Goal: Task Accomplishment & Management: Manage account settings

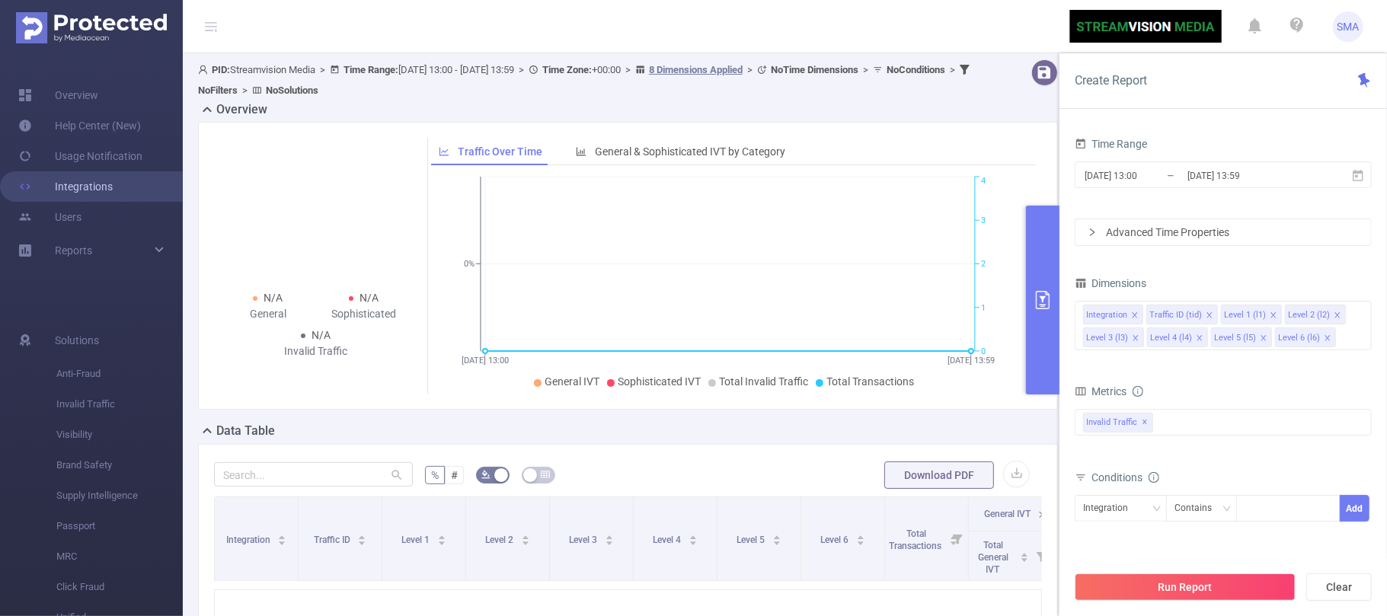
click at [113, 195] on link "Integrations" at bounding box center [65, 186] width 94 height 30
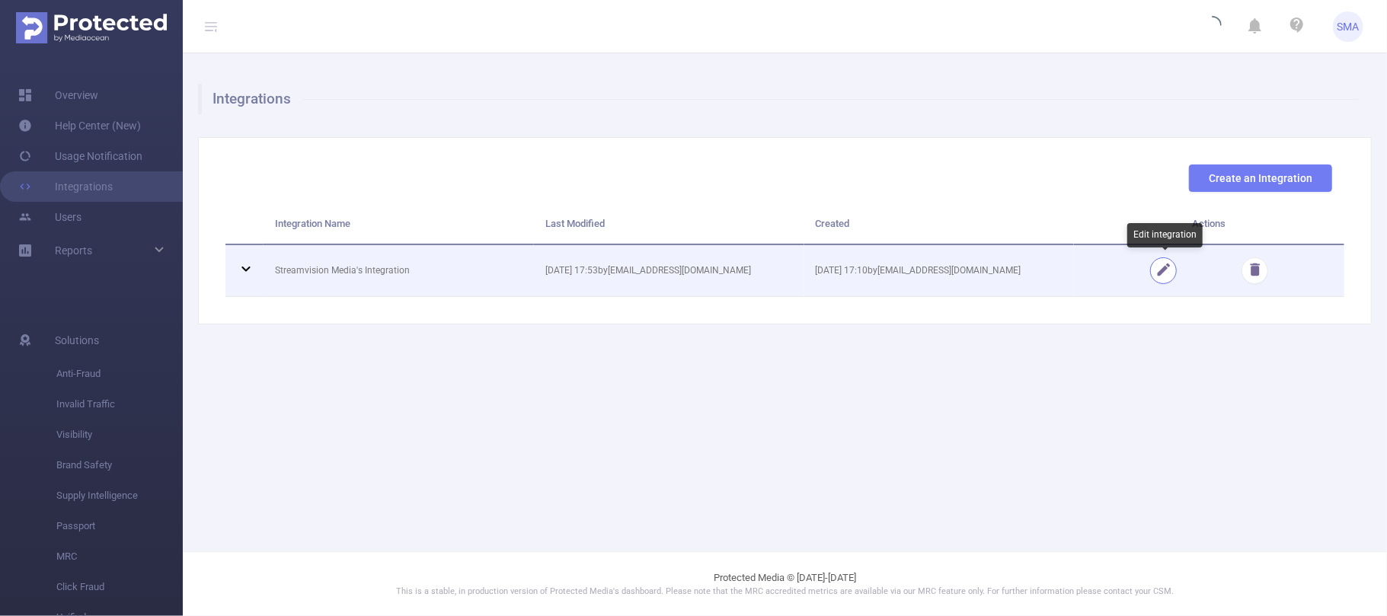
click at [1161, 271] on button "button" at bounding box center [1163, 270] width 27 height 27
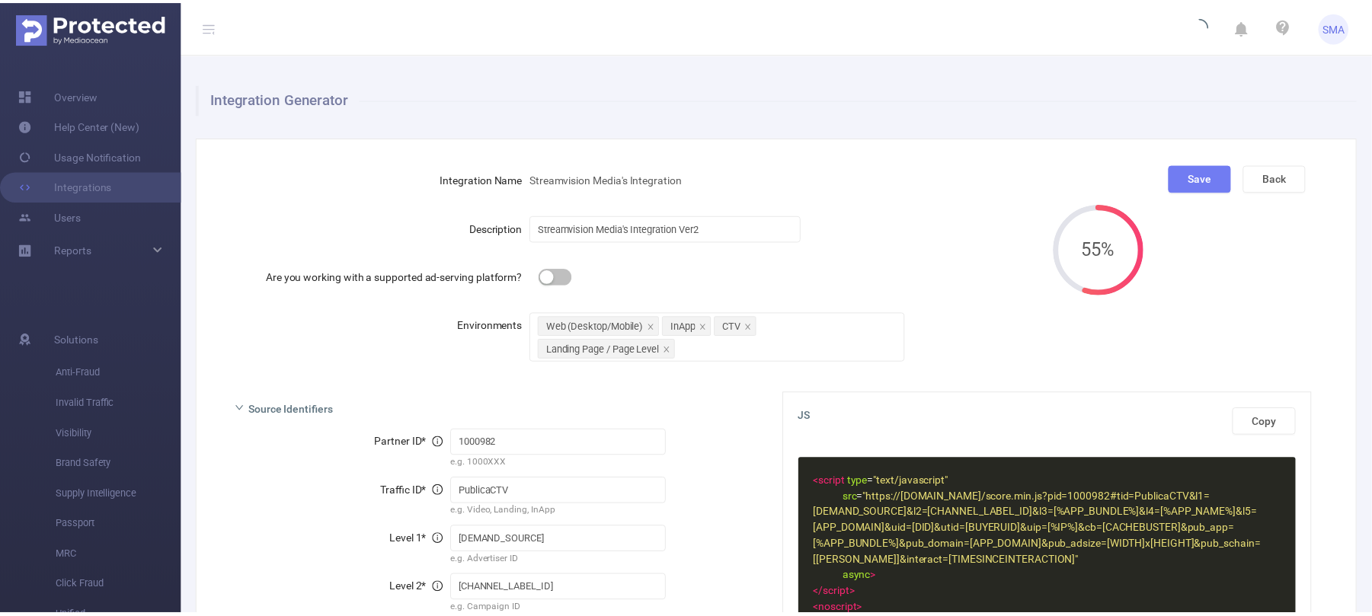
scroll to position [305, 0]
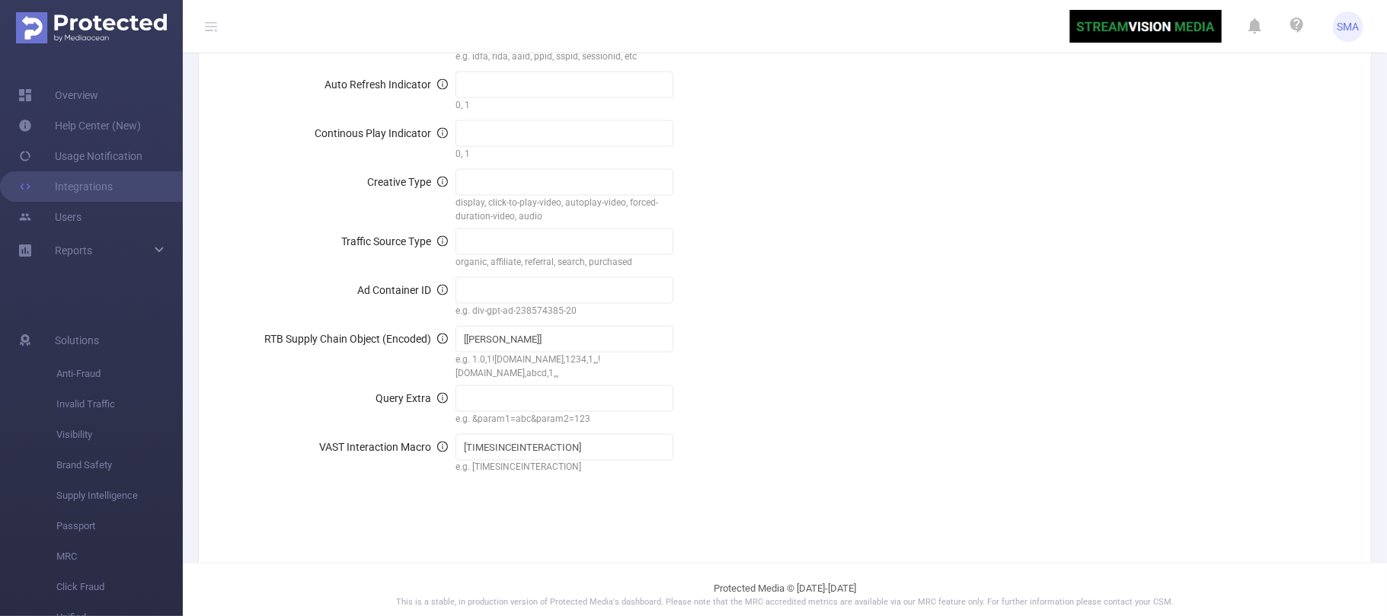
scroll to position [1628, 0]
drag, startPoint x: 542, startPoint y: 332, endPoint x: 443, endPoint y: 332, distance: 99.8
click at [443, 332] on div "RTB Supply Chain Object (Encoded) [[PERSON_NAME]] e.g. 1.0,1![DOMAIN_NAME],1234…" at bounding box center [499, 351] width 523 height 56
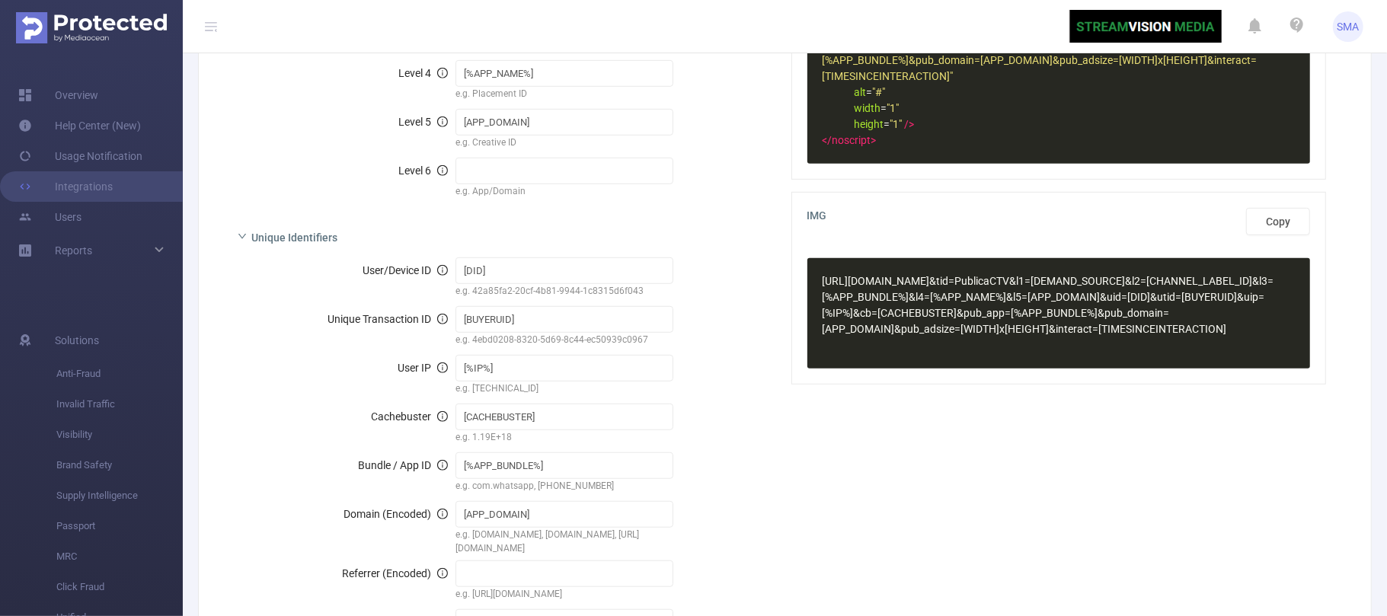
scroll to position [613, 0]
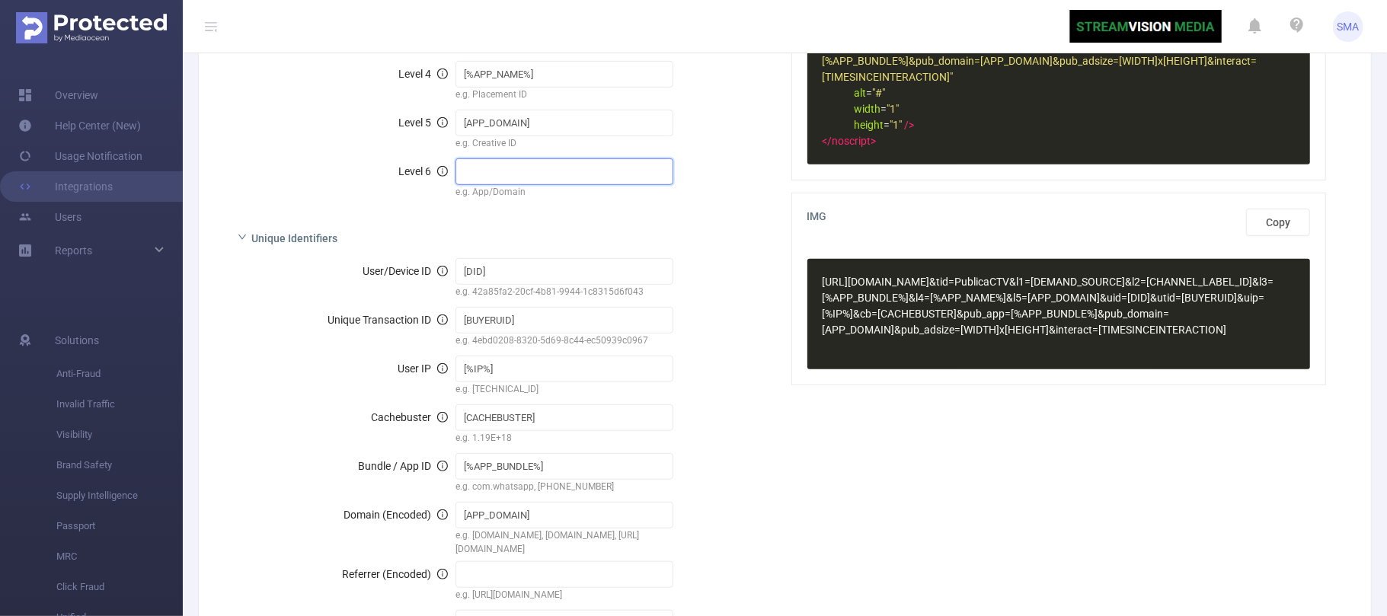
click at [553, 169] on input "text" at bounding box center [564, 171] width 218 height 27
paste input "[[PERSON_NAME]]"
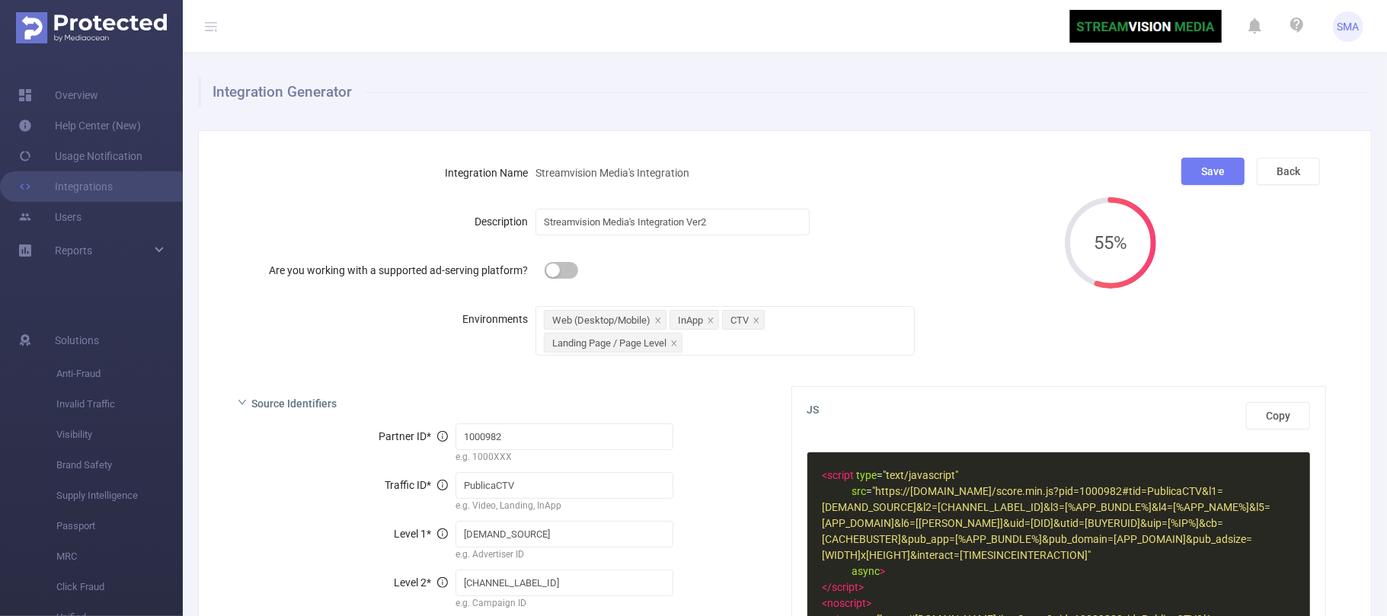
scroll to position [4, 0]
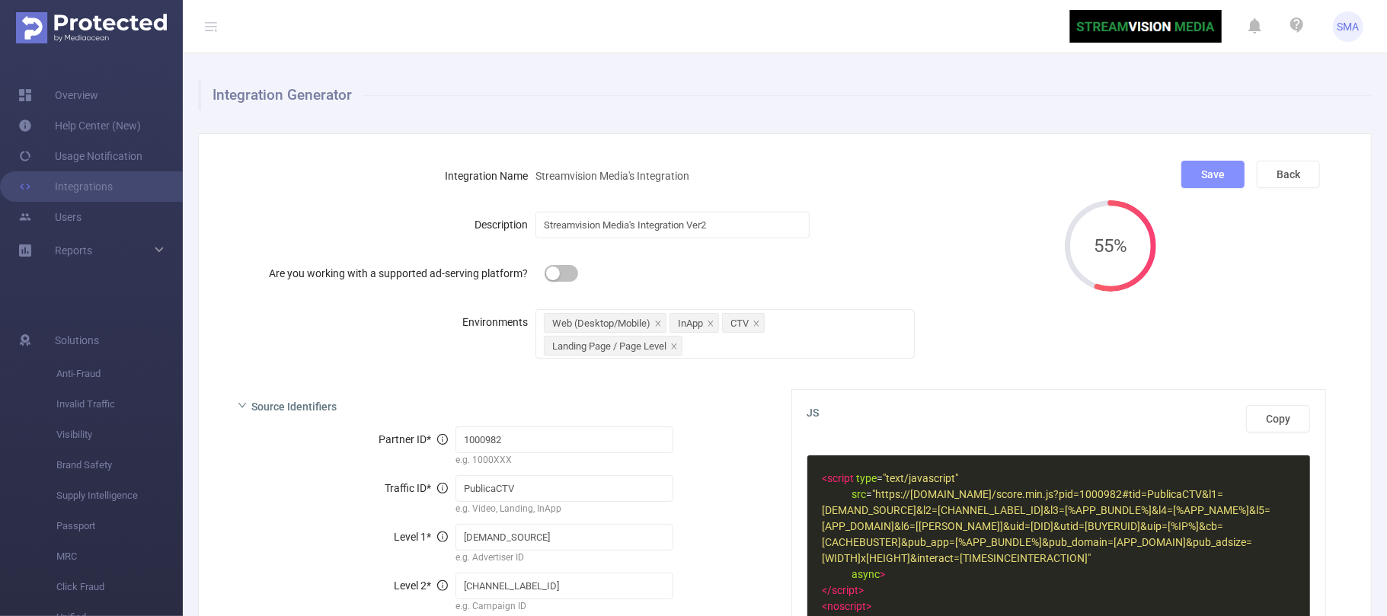
type input "[[PERSON_NAME]]"
click at [1206, 174] on button "Save" at bounding box center [1212, 174] width 63 height 27
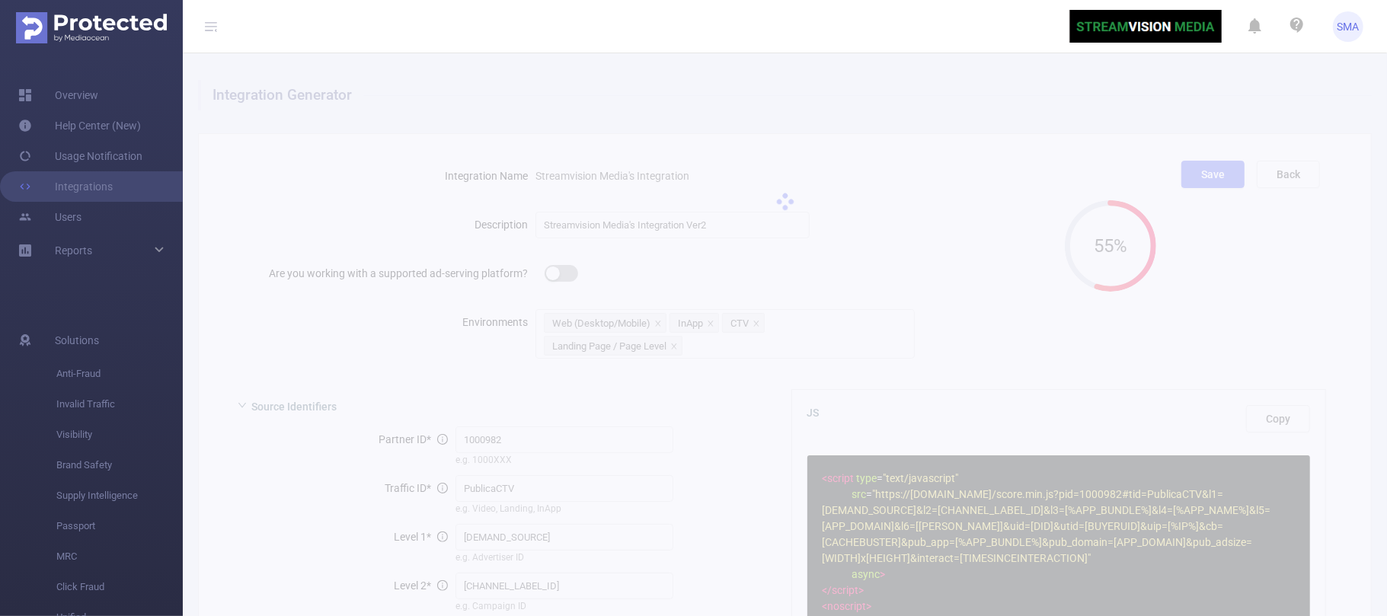
scroll to position [0, 0]
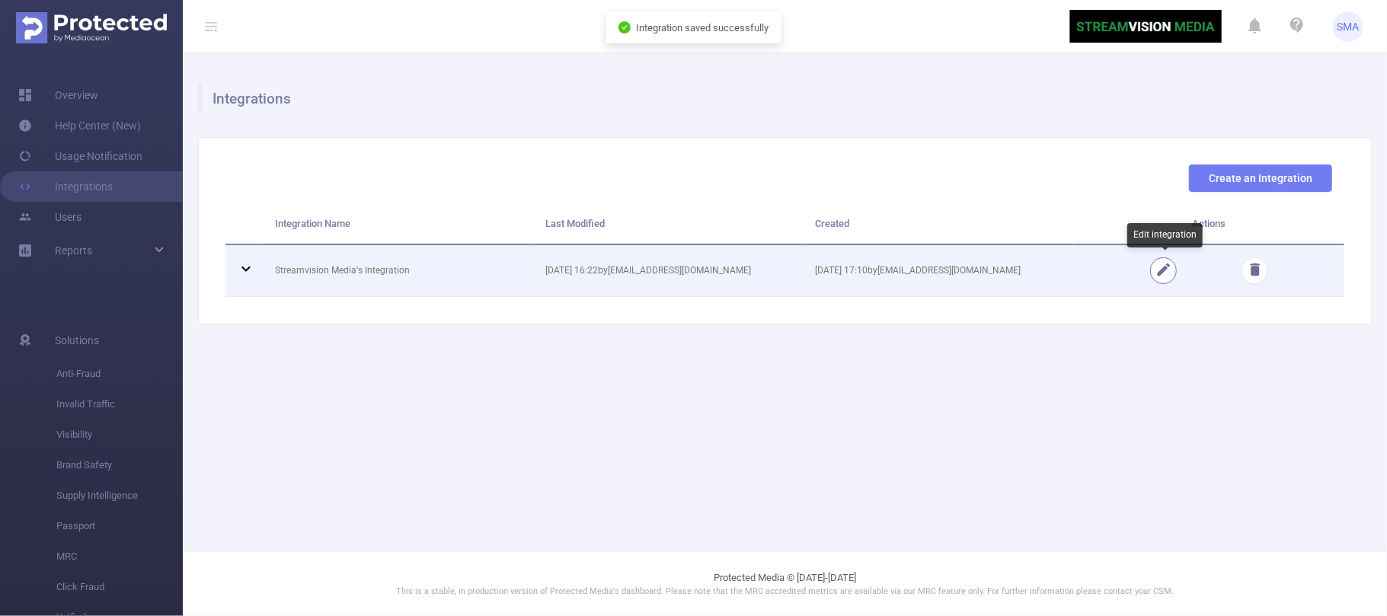
click at [1164, 272] on button "button" at bounding box center [1163, 270] width 27 height 27
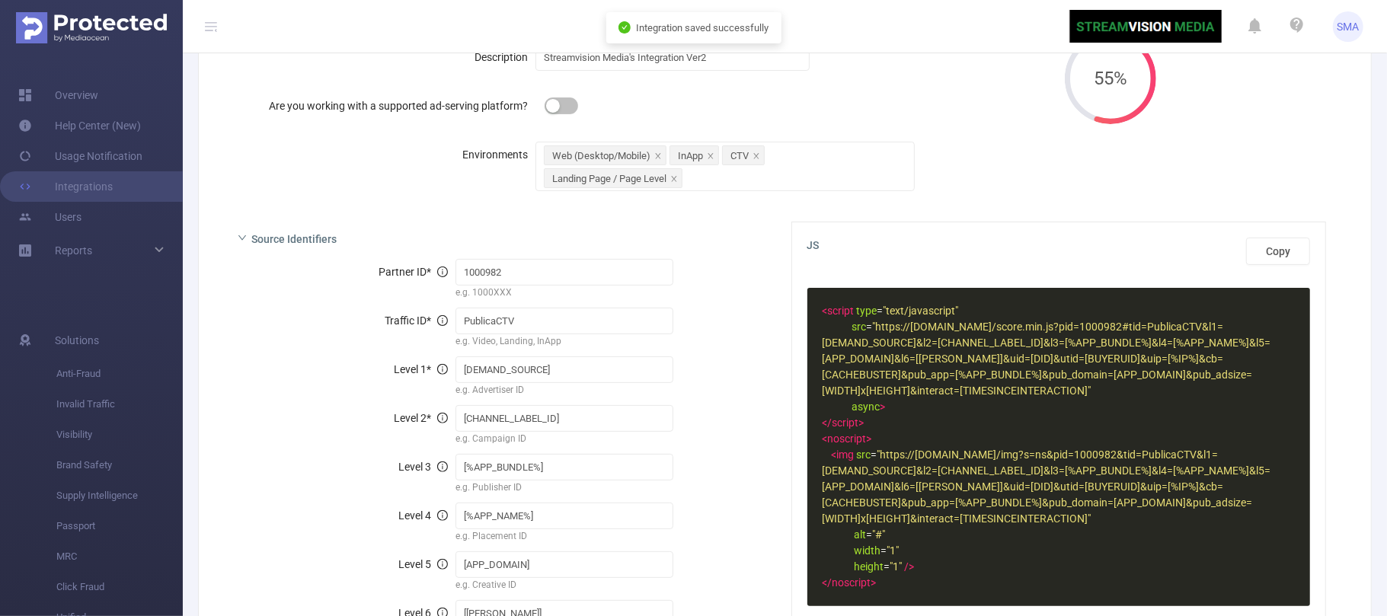
scroll to position [507, 0]
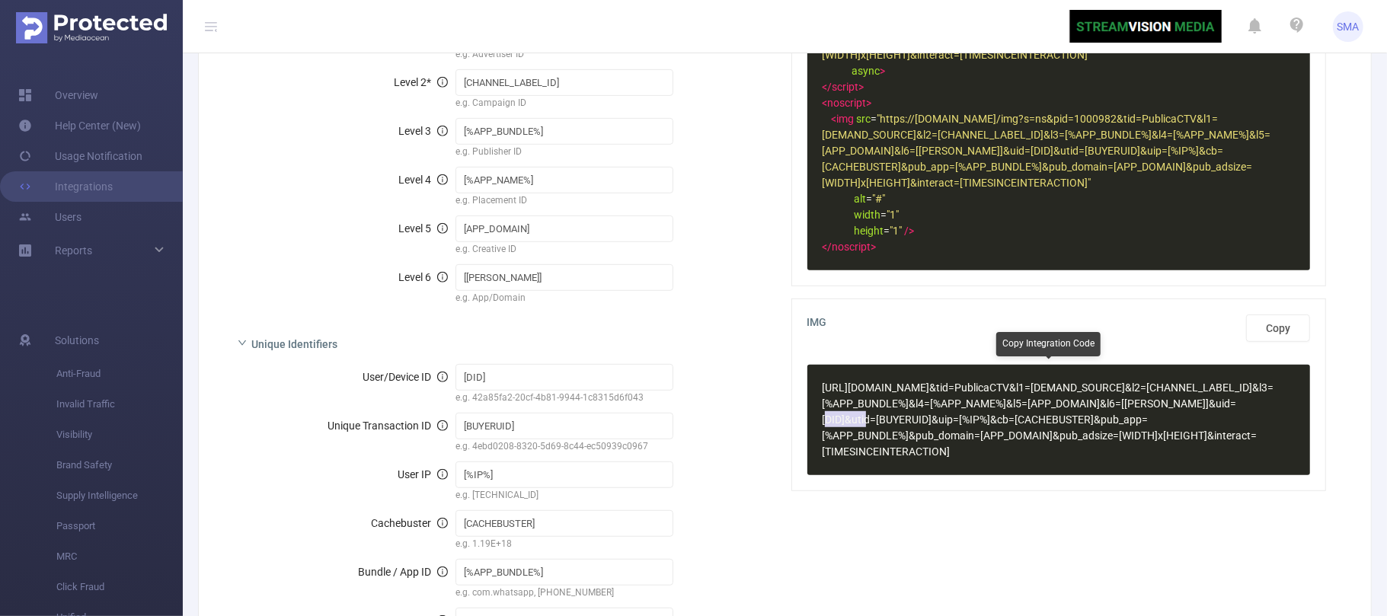
type textarea "[[PERSON_NAME]]"
drag, startPoint x: 860, startPoint y: 419, endPoint x: 842, endPoint y: 446, distance: 32.5
click at [820, 420] on pre "https://data.ad-score.com/img?pid=1000982 &tid =PublicaCTV &l1 =[DEMAND_SOURCE]…" at bounding box center [1052, 420] width 464 height 80
type textarea "l6=[SCHAIN]"
drag, startPoint x: 1225, startPoint y: 402, endPoint x: 861, endPoint y: 422, distance: 364.6
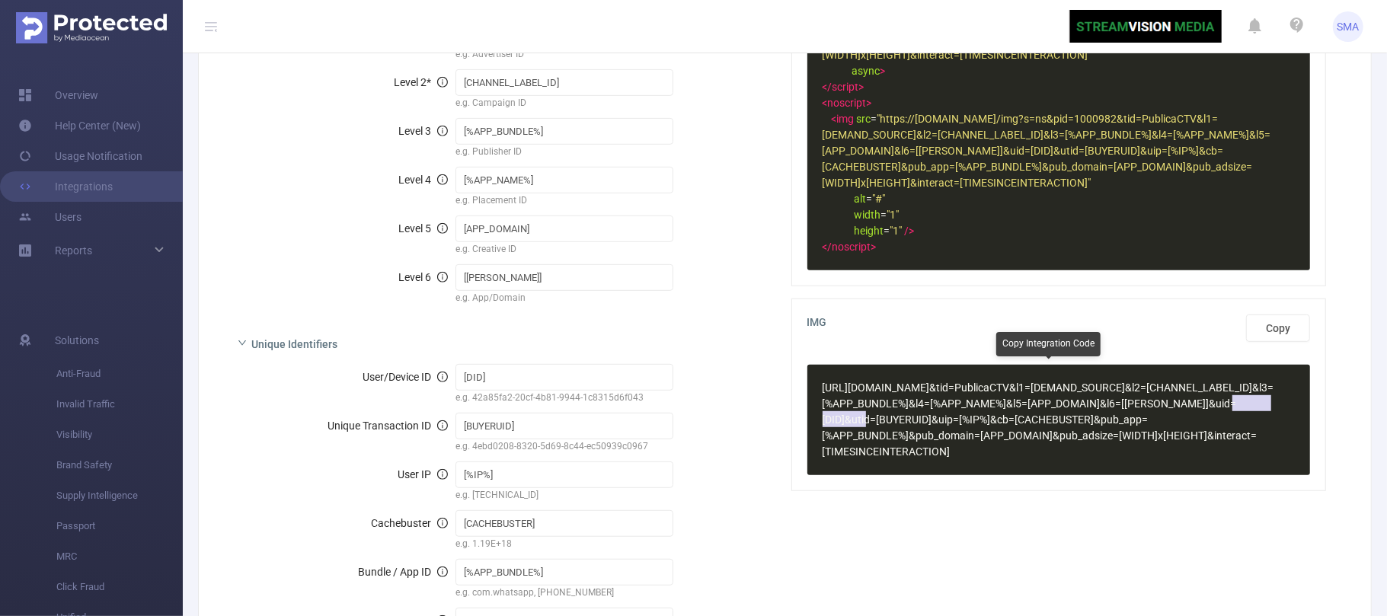
click at [861, 422] on span "https://data.ad-score.com/img?pid=1000982 &tid =PublicaCTV &l1 =[DEMAND_SOURCE]…" at bounding box center [1049, 420] width 452 height 76
click at [98, 93] on link "Overview" at bounding box center [58, 95] width 80 height 30
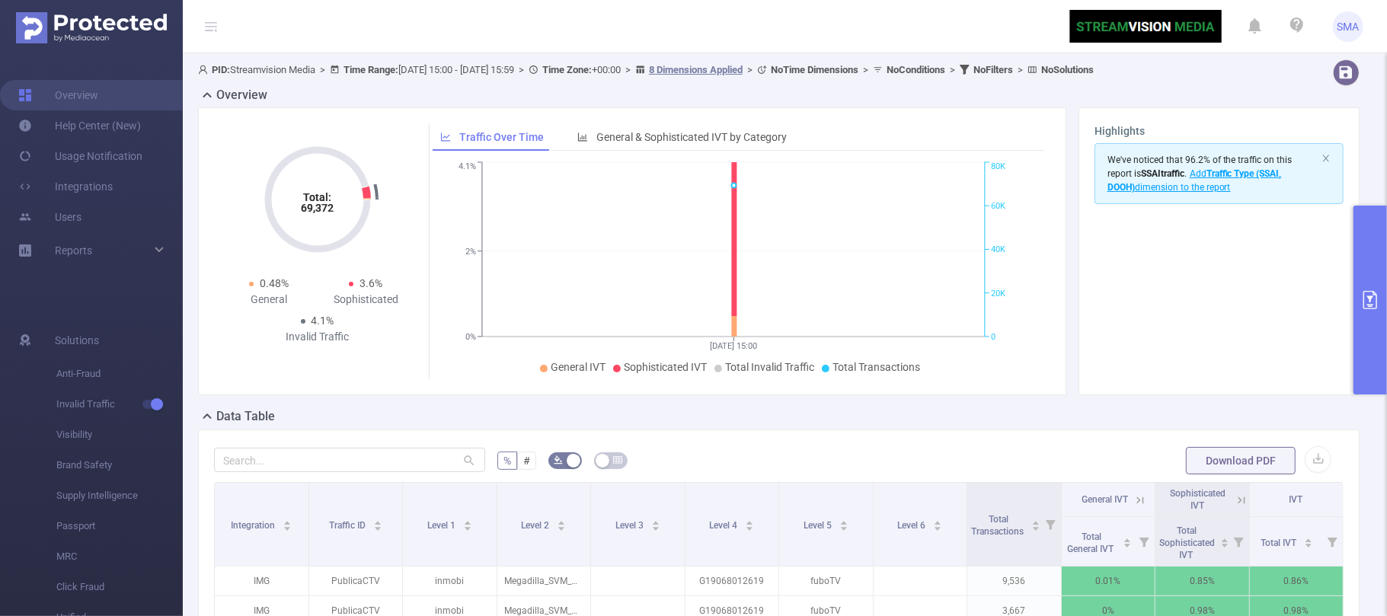
scroll to position [203, 0]
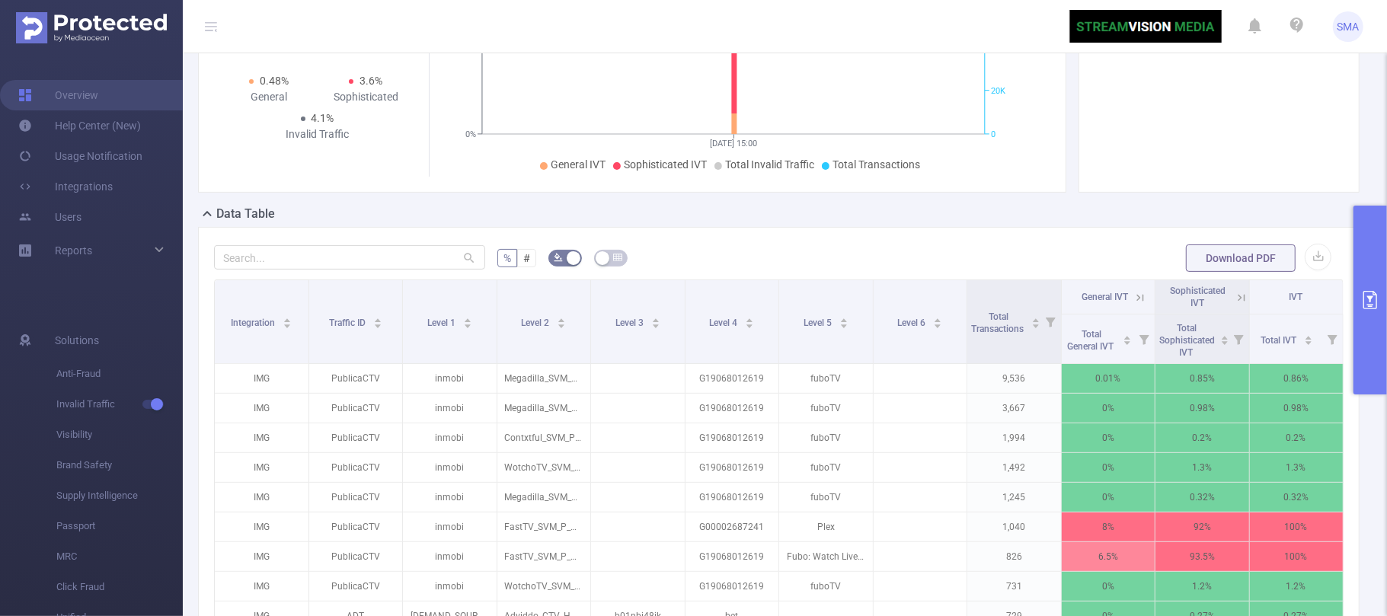
click at [1375, 323] on button "primary" at bounding box center [1370, 300] width 34 height 189
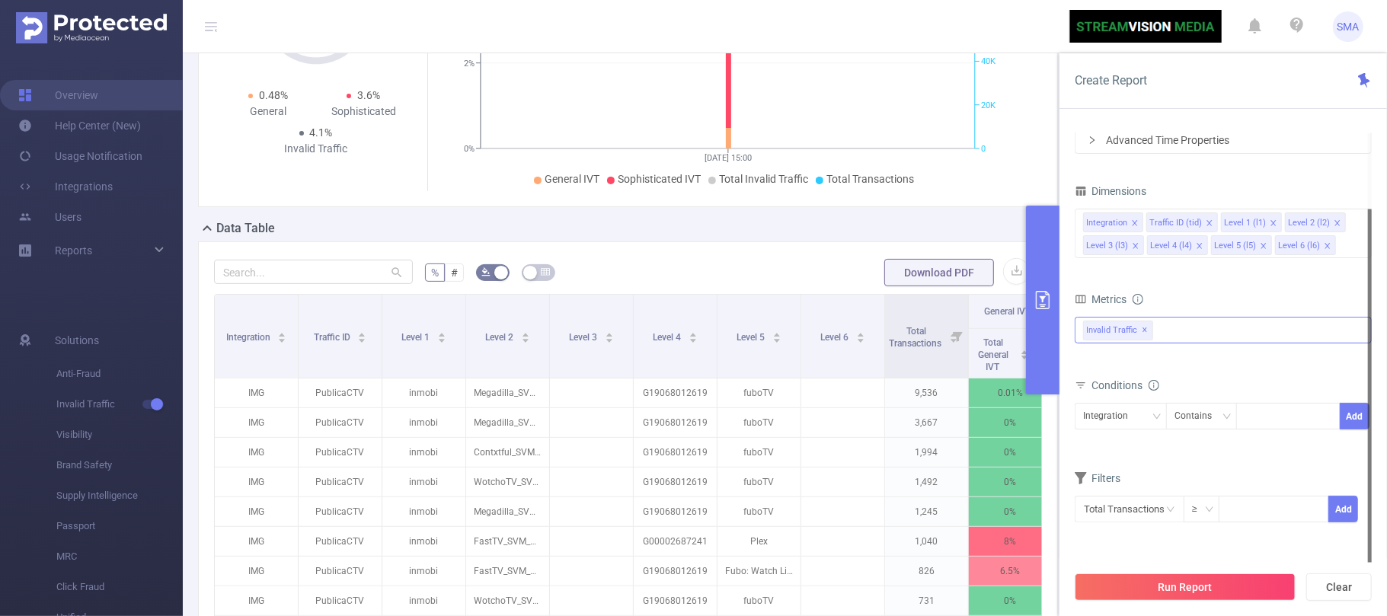
click at [1183, 333] on div "Invalid Traffic ✕" at bounding box center [1223, 330] width 297 height 27
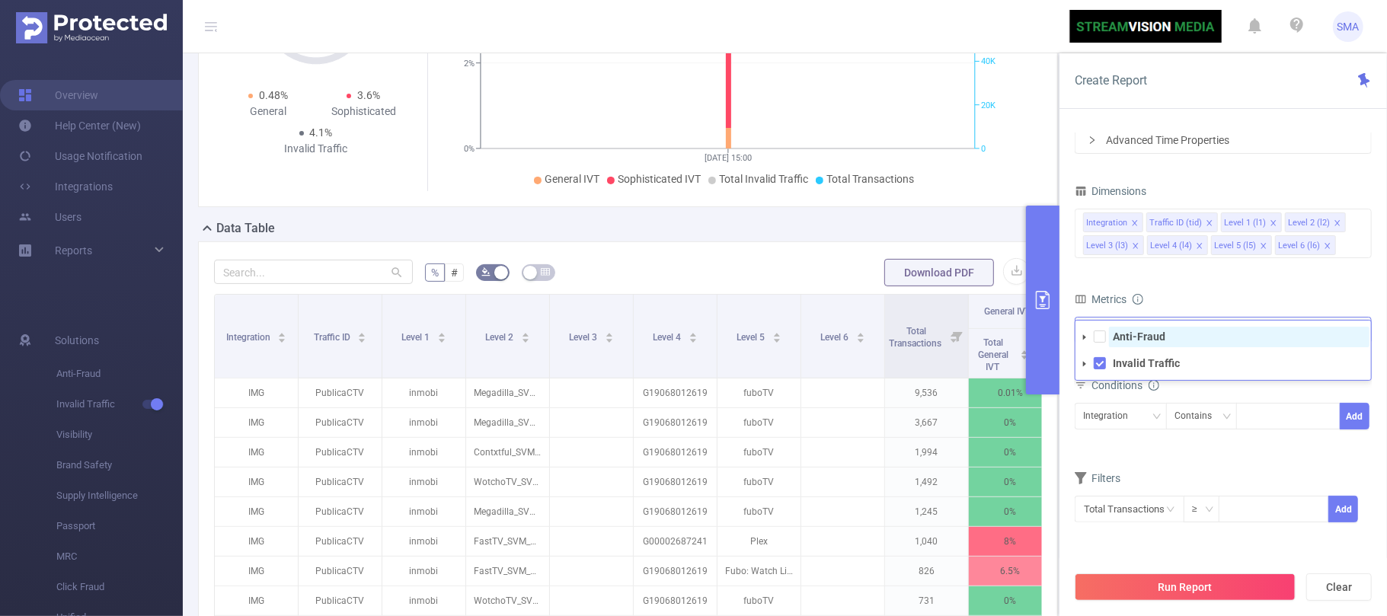
click at [1168, 343] on span "Anti-Fraud" at bounding box center [1239, 337] width 260 height 21
click at [1237, 291] on div "Metrics" at bounding box center [1223, 301] width 297 height 25
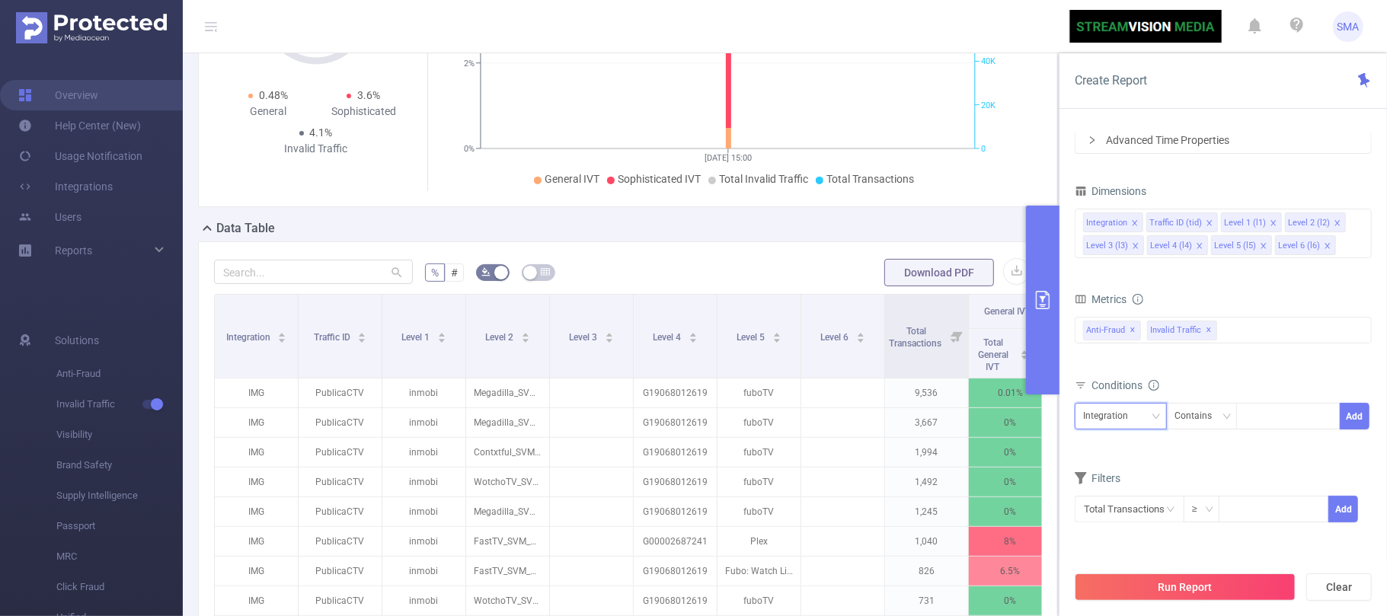
click at [1133, 423] on div "Integration" at bounding box center [1111, 416] width 56 height 25
click at [1117, 236] on li "Traffic ID (tid)" at bounding box center [1121, 243] width 92 height 24
click at [1259, 409] on div at bounding box center [1288, 416] width 88 height 25
type input "PLL"
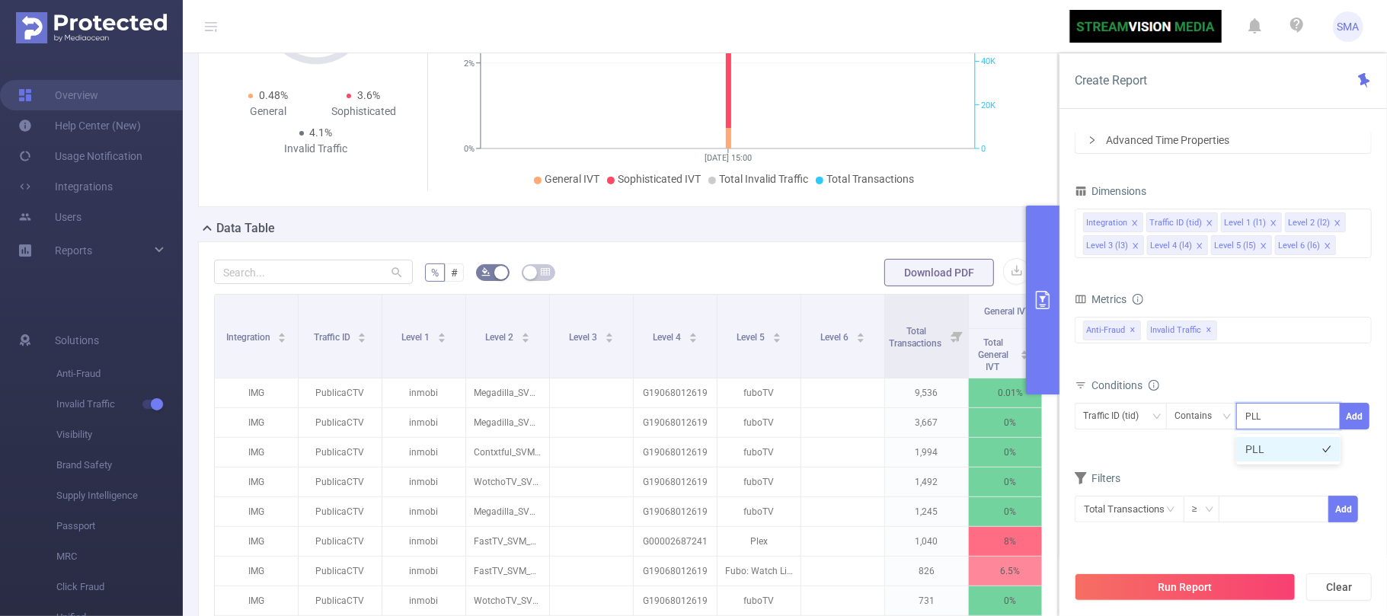
click at [1254, 449] on li "PLL" at bounding box center [1288, 449] width 104 height 24
click at [1357, 423] on button "Add" at bounding box center [1355, 416] width 30 height 27
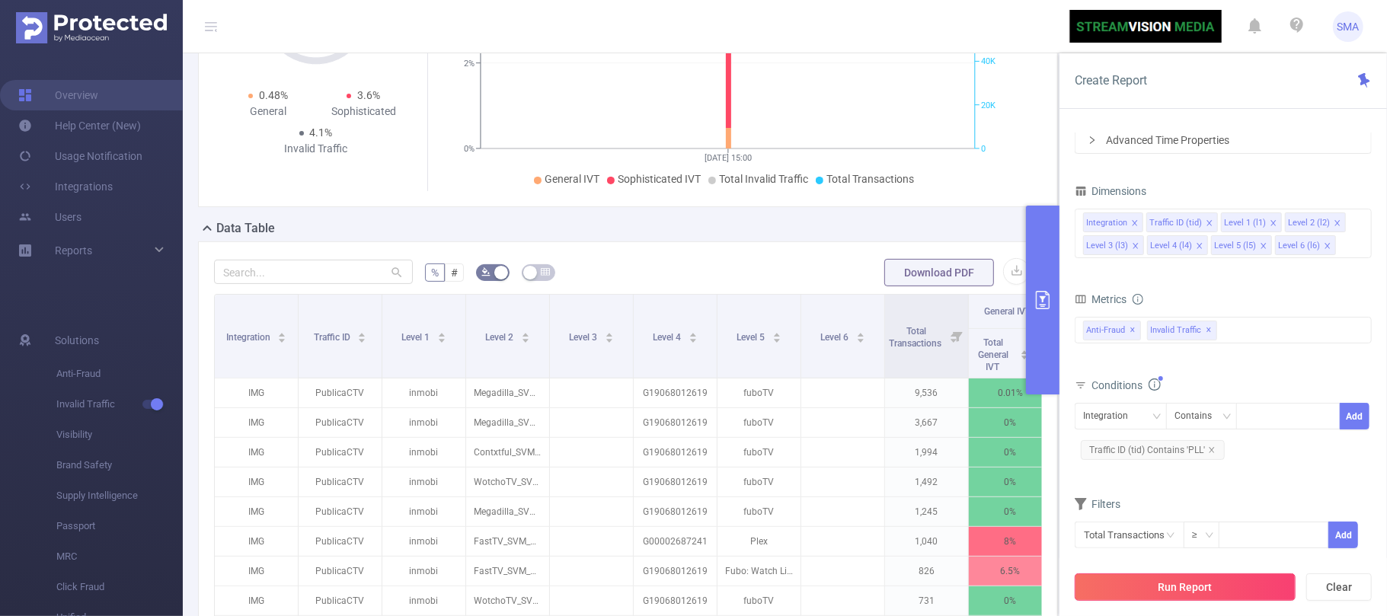
click at [1246, 577] on button "Run Report" at bounding box center [1185, 587] width 221 height 27
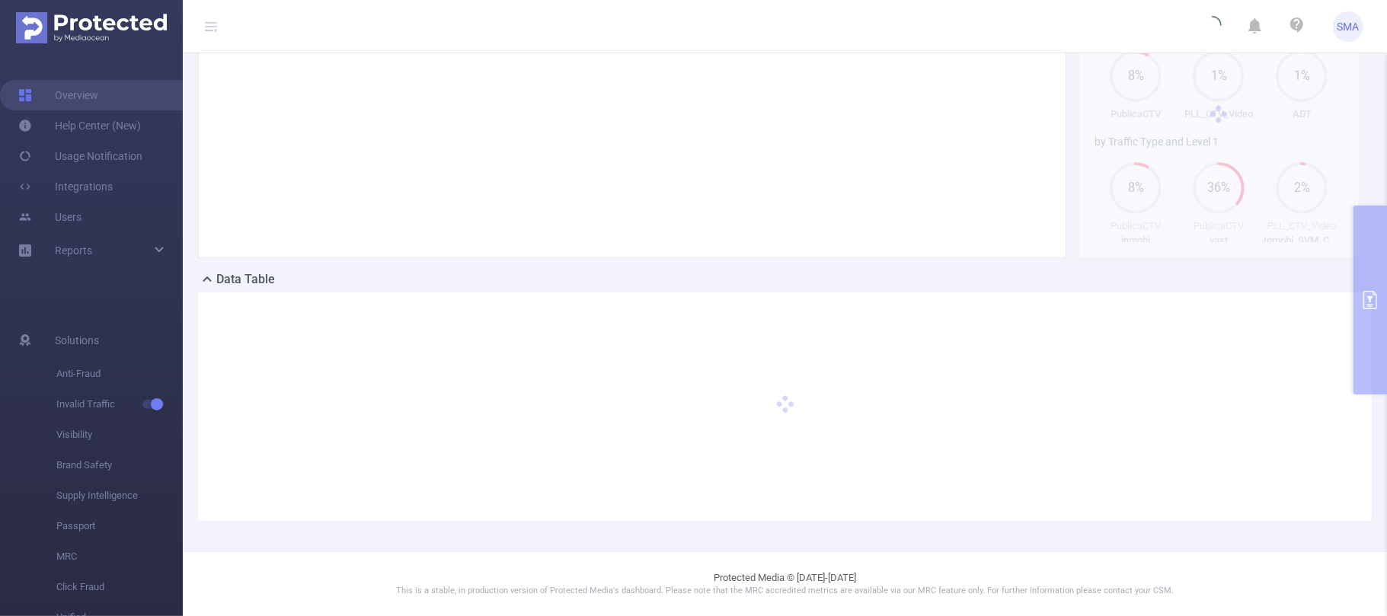
scroll to position [152, 0]
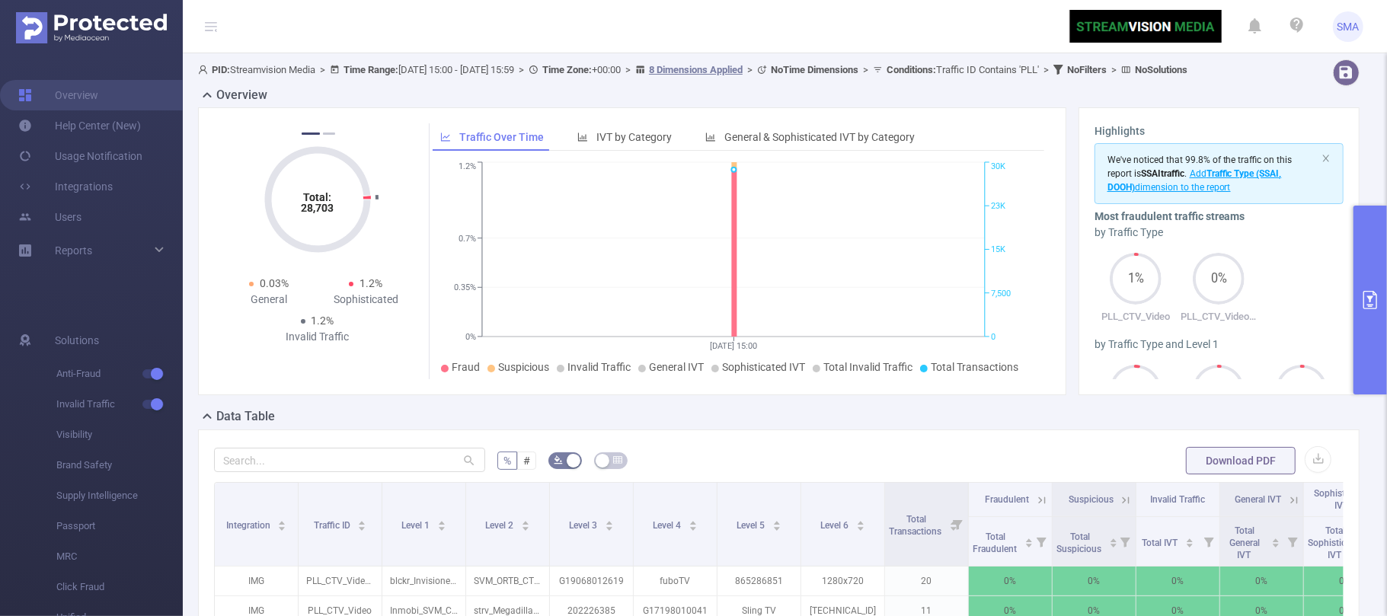
click at [1372, 314] on button "primary" at bounding box center [1370, 300] width 34 height 189
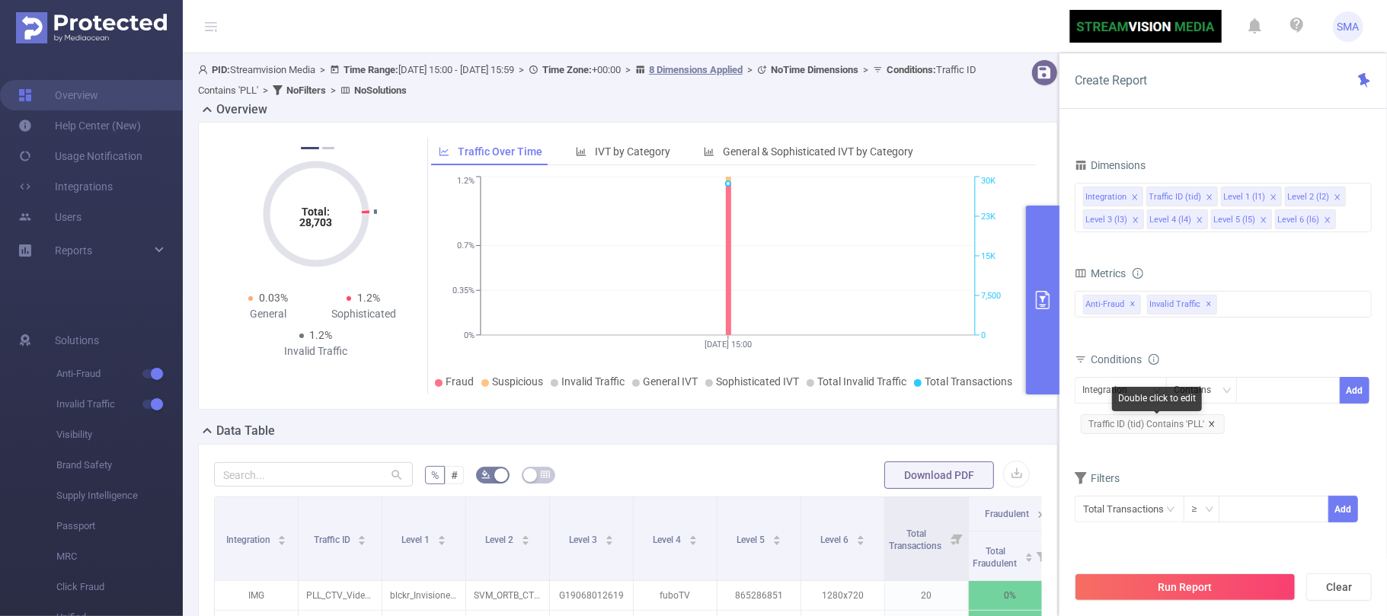
click at [1209, 423] on icon "icon: close" at bounding box center [1212, 424] width 8 height 8
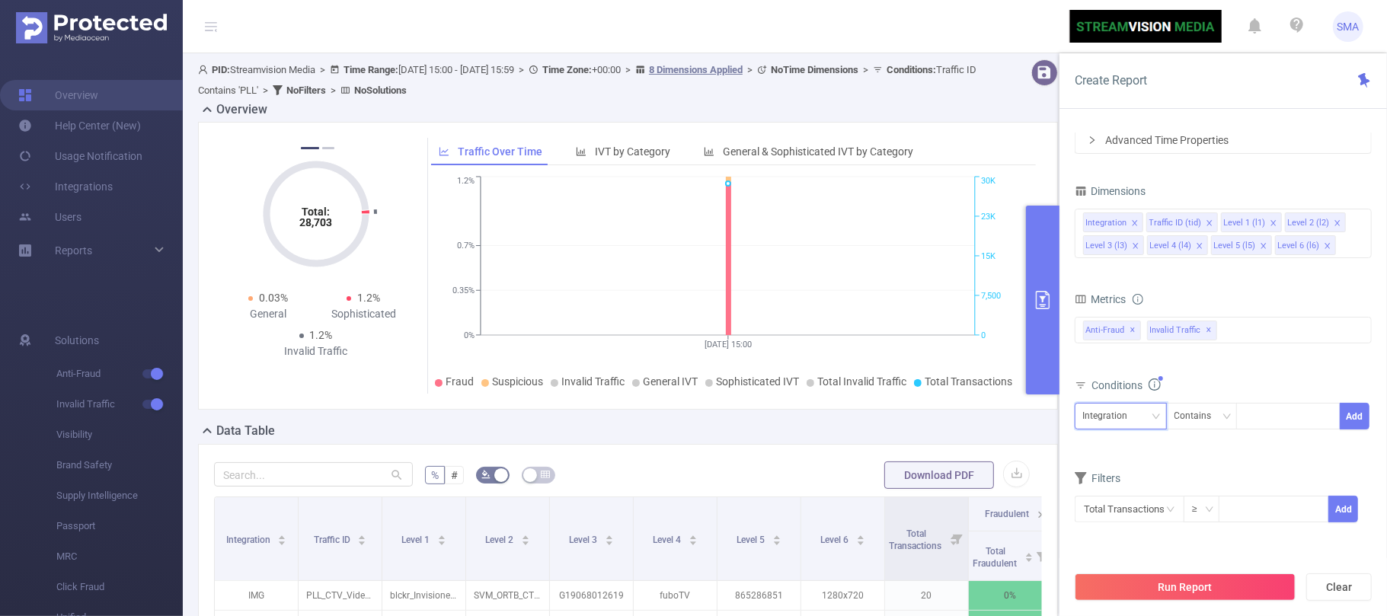
click at [1125, 422] on div "Integration" at bounding box center [1111, 416] width 56 height 25
click at [1116, 244] on li "Traffic ID (tid)" at bounding box center [1121, 243] width 92 height 24
click at [1270, 422] on div at bounding box center [1288, 416] width 88 height 25
type input "Publica"
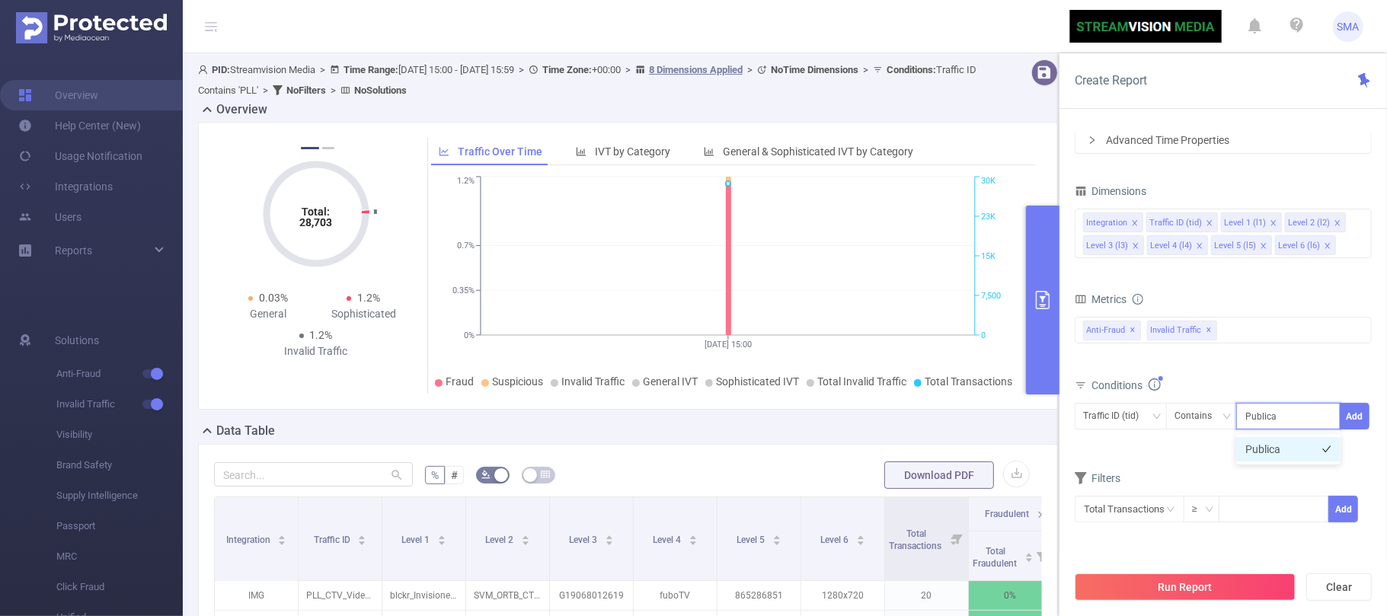
click at [1263, 457] on li "Publica" at bounding box center [1288, 449] width 104 height 24
click at [1363, 405] on button "Add" at bounding box center [1355, 416] width 30 height 27
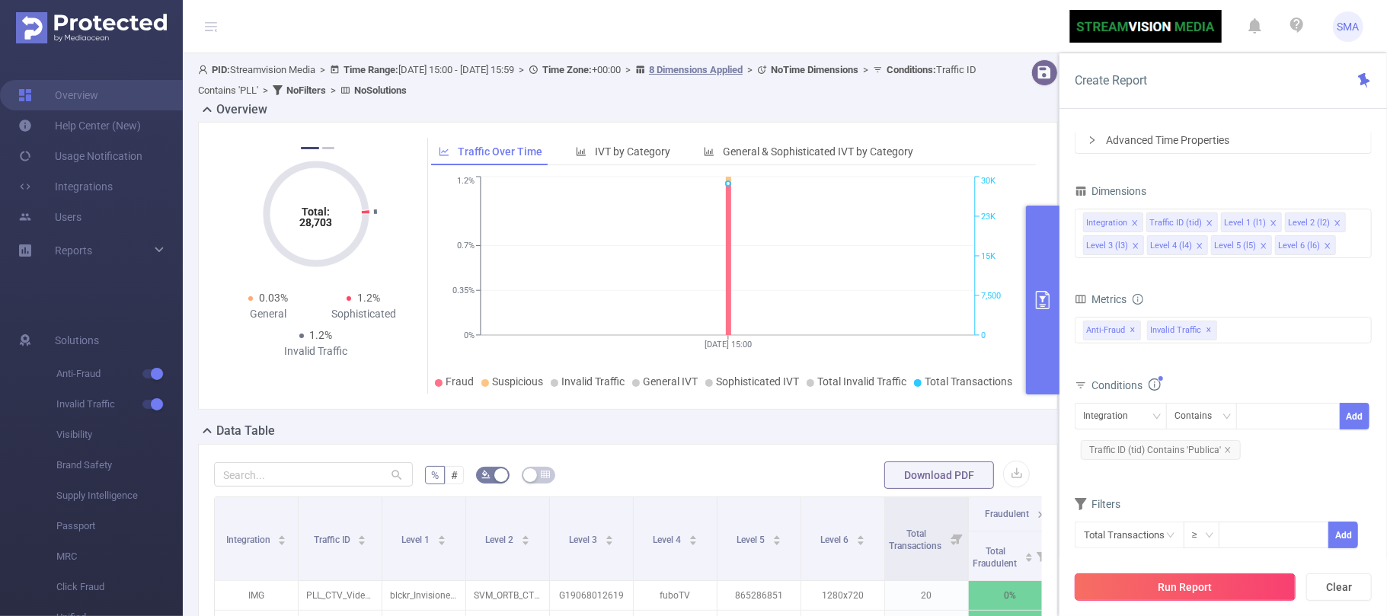
click at [1246, 597] on button "Run Report" at bounding box center [1185, 587] width 221 height 27
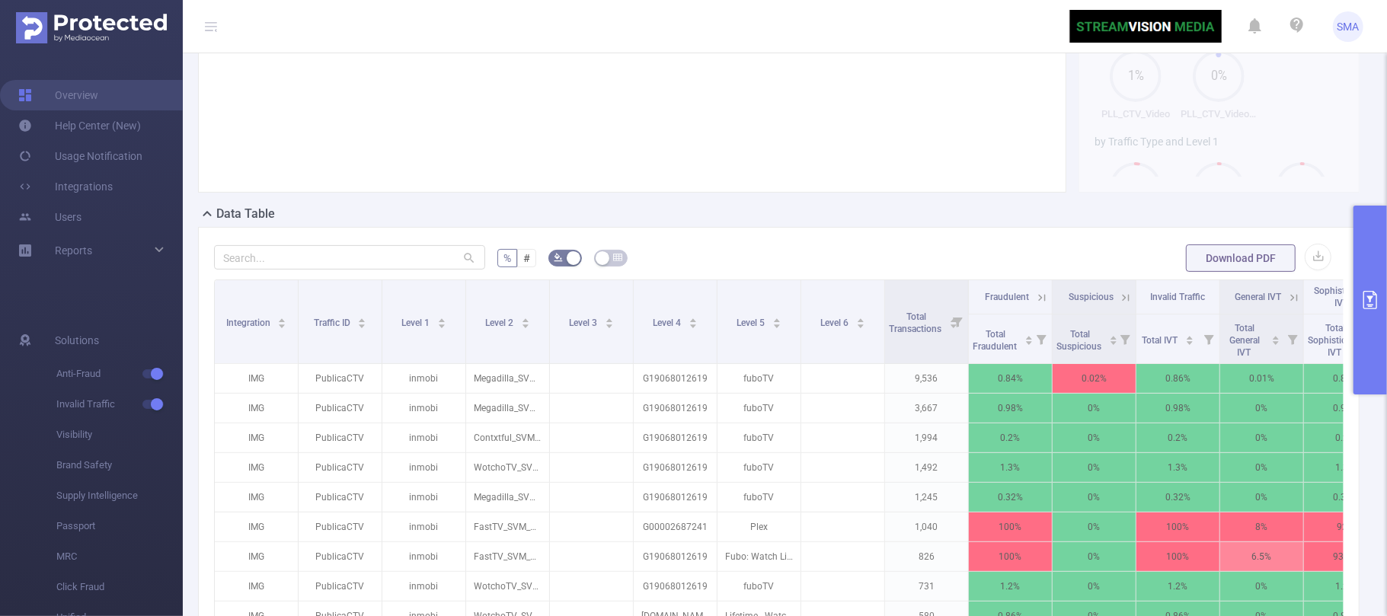
scroll to position [305, 0]
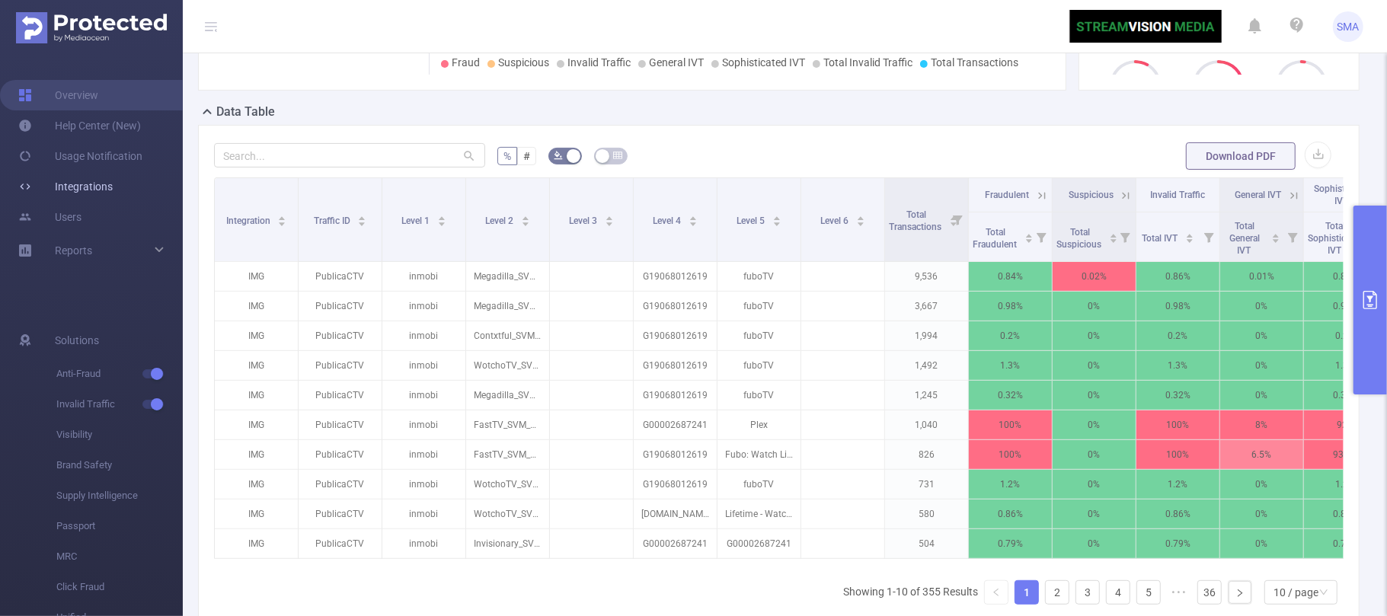
click at [113, 181] on link "Integrations" at bounding box center [65, 186] width 94 height 30
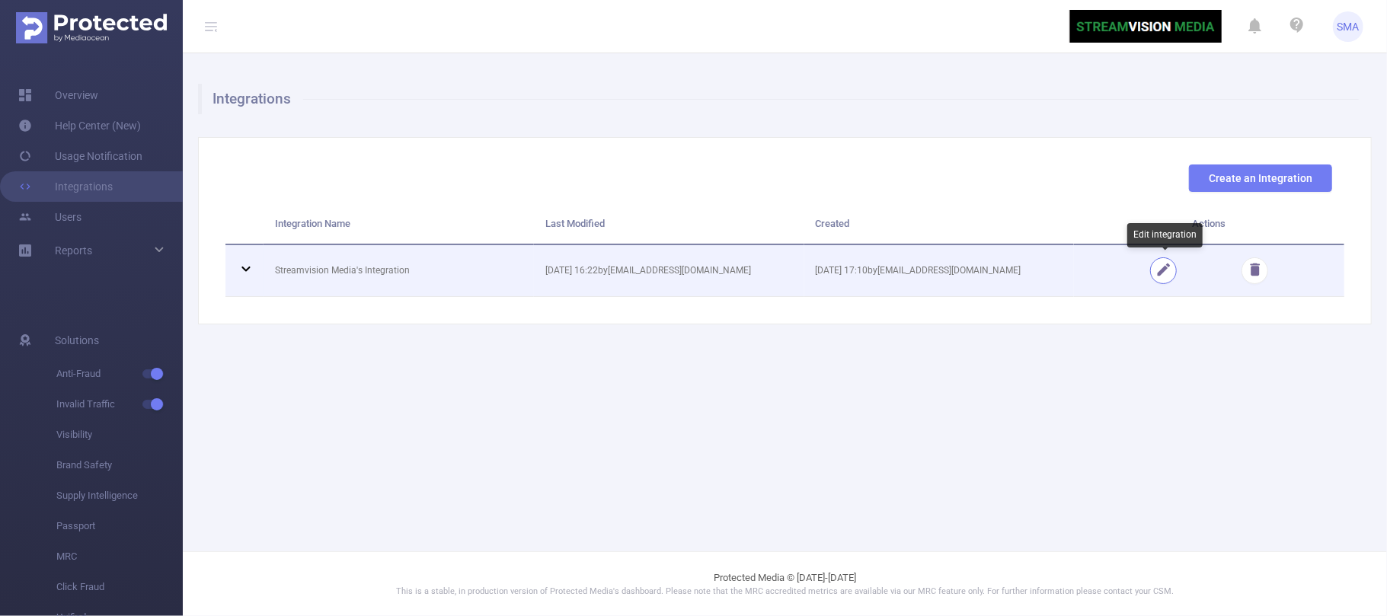
click at [1171, 268] on button "button" at bounding box center [1163, 270] width 27 height 27
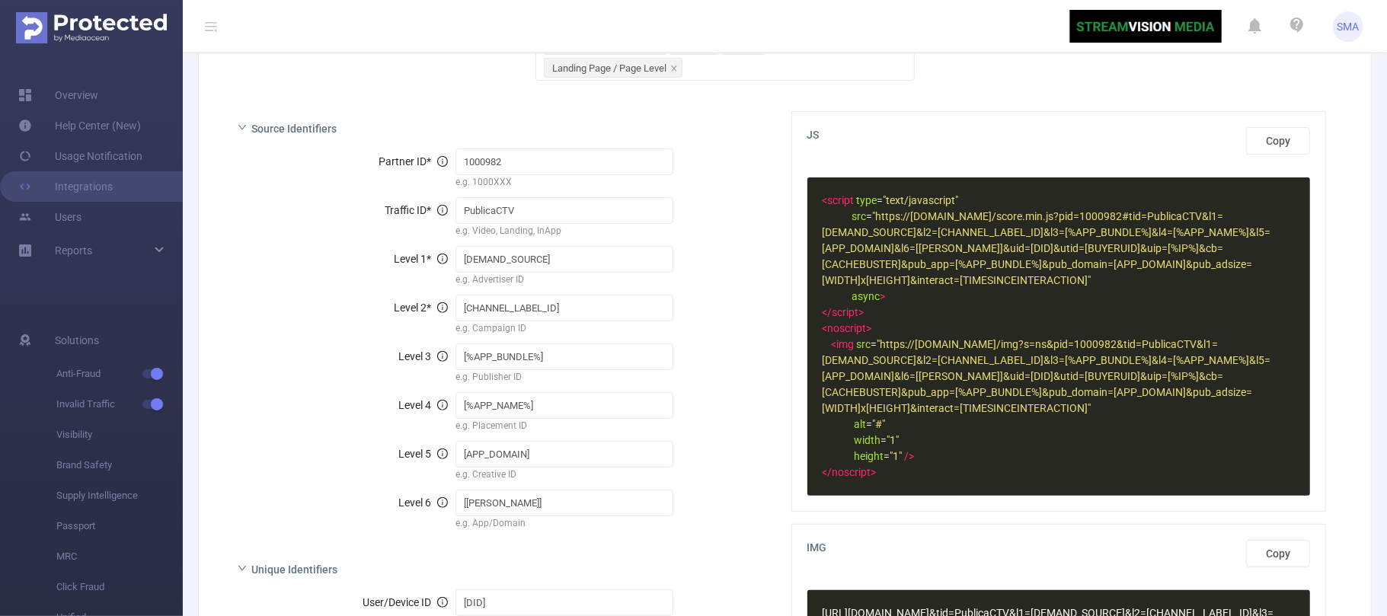
scroll to position [305, 0]
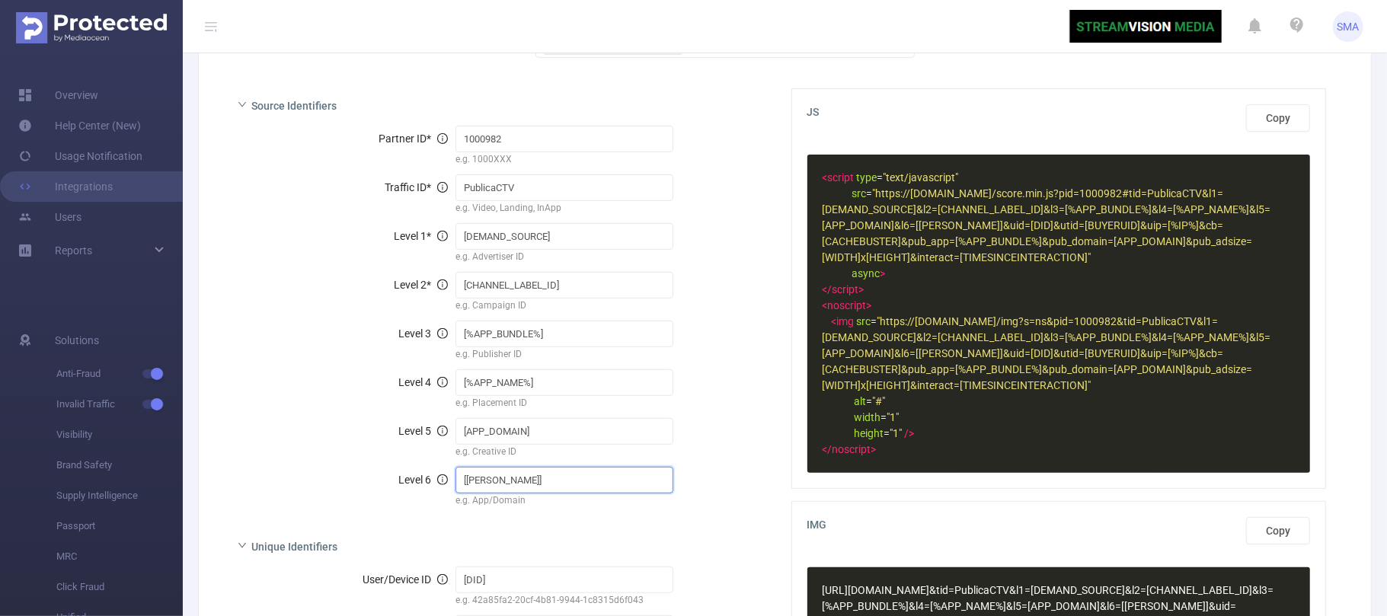
drag, startPoint x: 534, startPoint y: 476, endPoint x: 388, endPoint y: 475, distance: 145.5
click at [388, 475] on div "Level 6 [SCHAIN] e.g. App/Domain" at bounding box center [499, 487] width 523 height 45
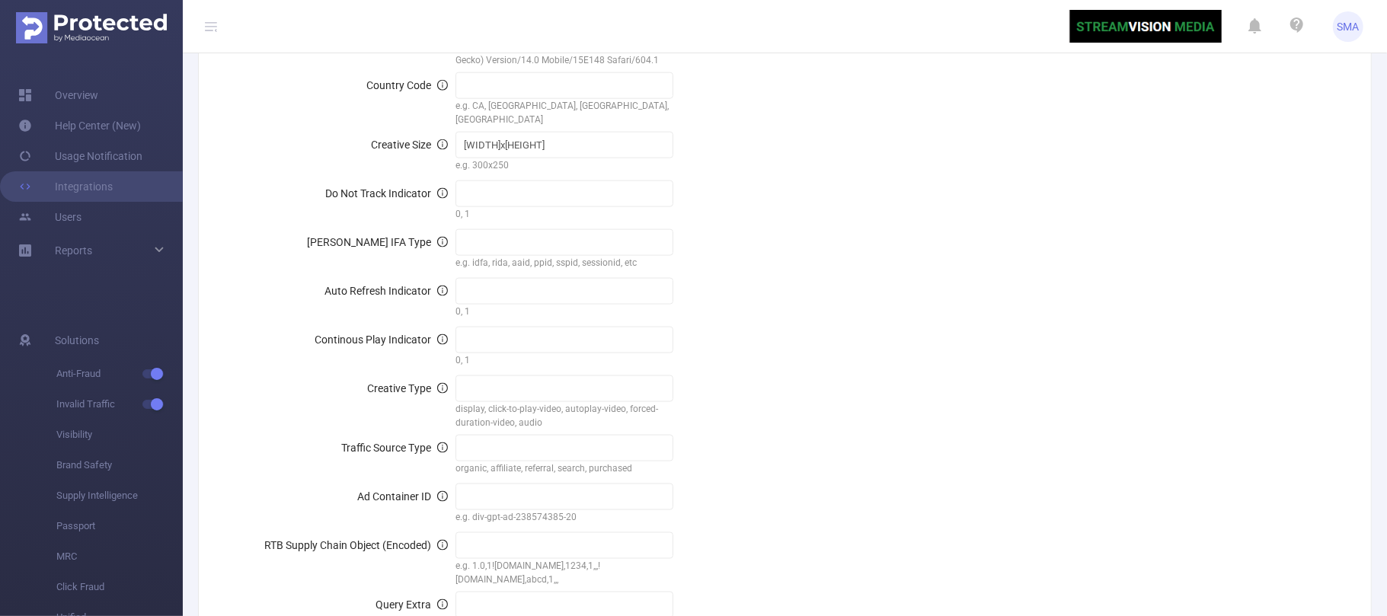
scroll to position [1523, 0]
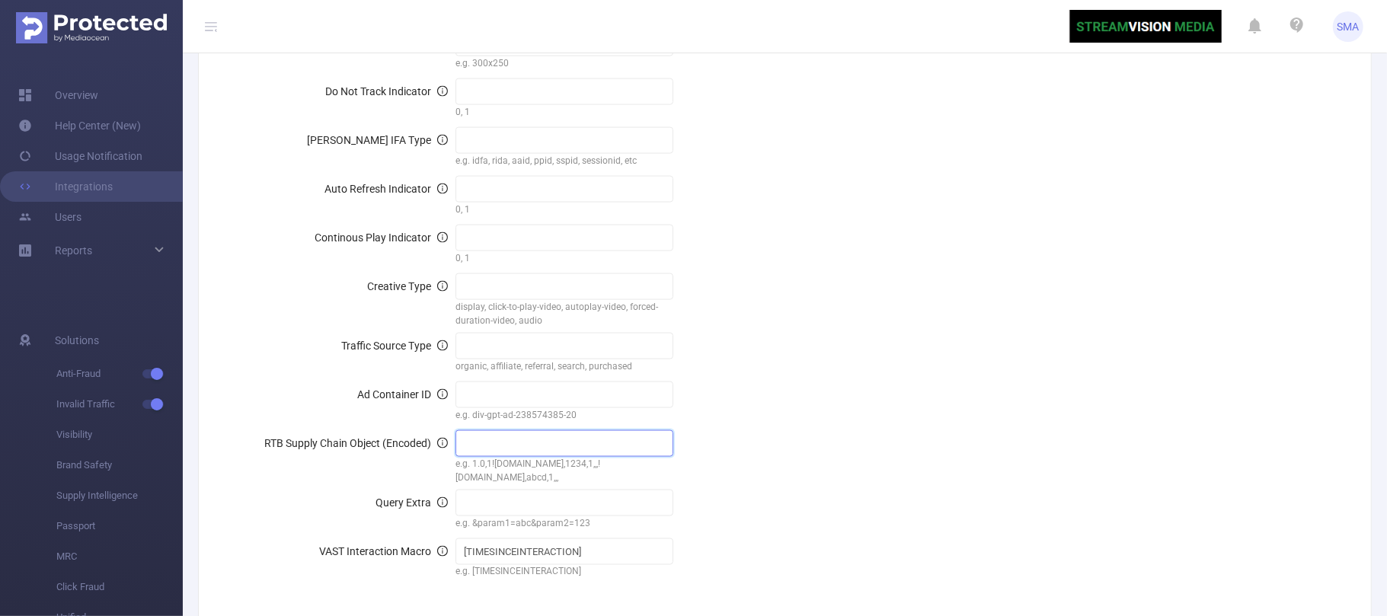
click at [533, 430] on input "text" at bounding box center [564, 443] width 218 height 27
paste input "[SCHAIN]"
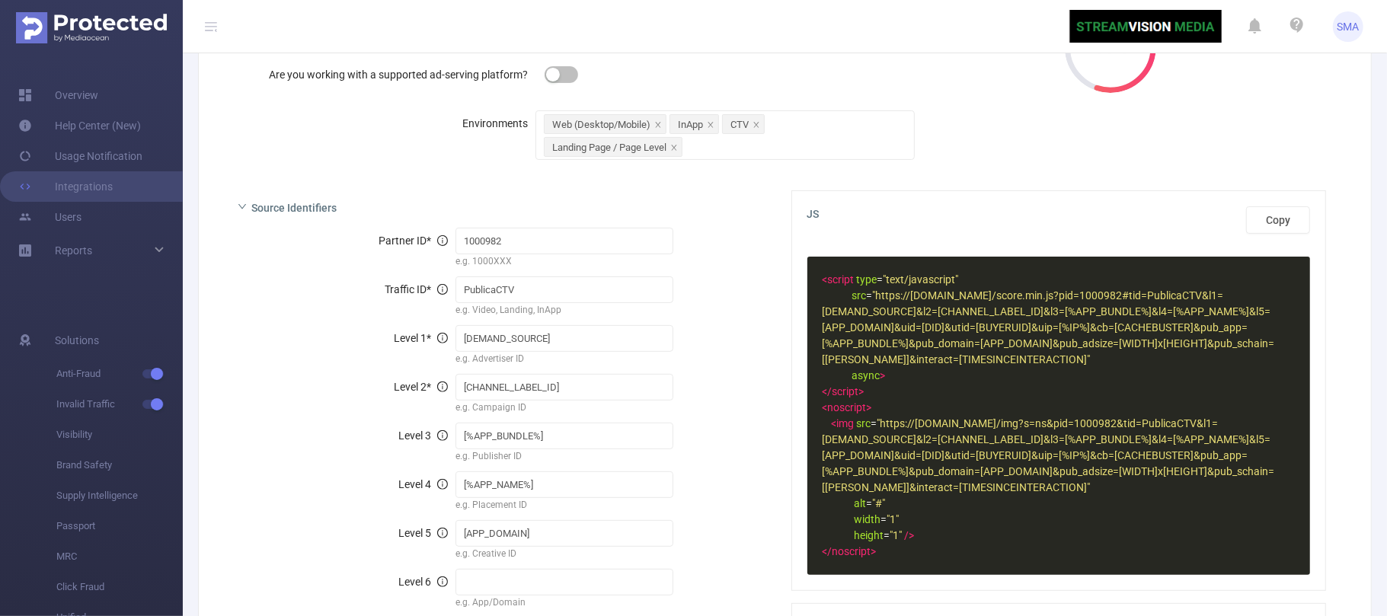
scroll to position [0, 0]
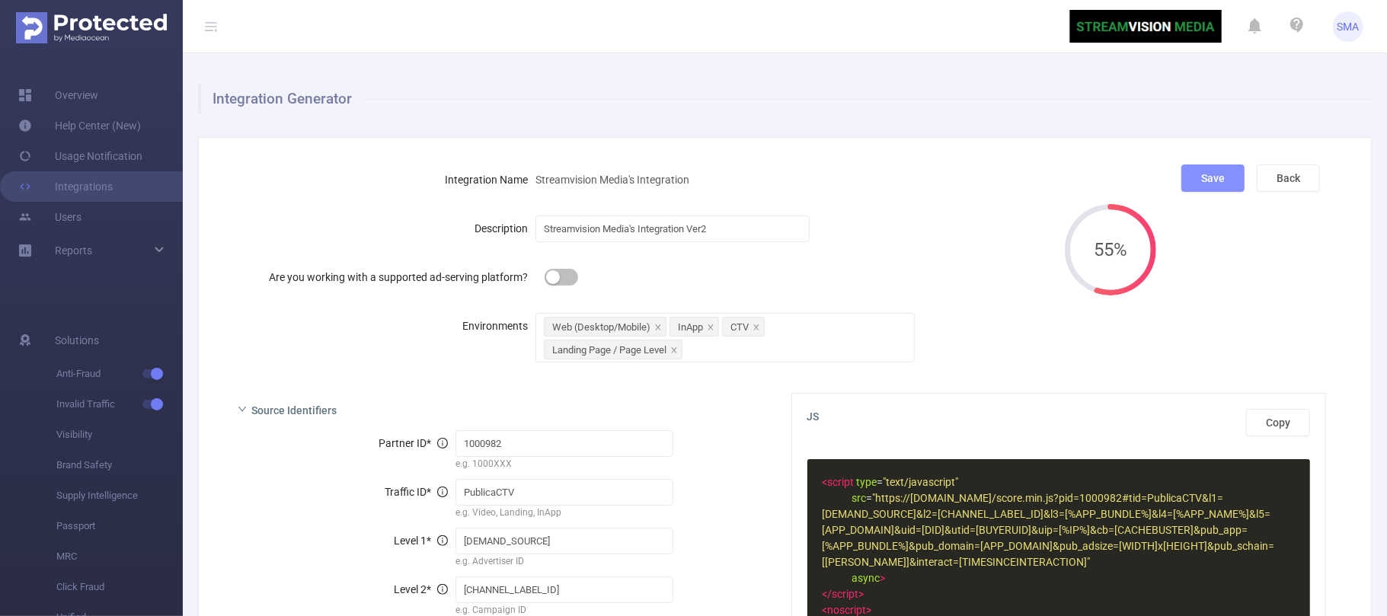
type input "[SCHAIN]"
click at [1205, 181] on button "Save" at bounding box center [1212, 178] width 63 height 27
